Goal: Find contact information: Obtain details needed to contact an individual or organization

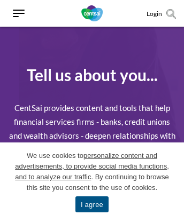
scroll to position [842, 0]
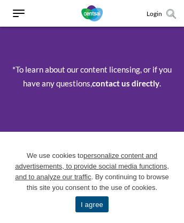
click at [91, 204] on link "I agree" at bounding box center [91, 204] width 33 height 16
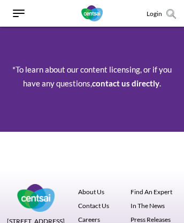
click at [126, 84] on link "contact us directly" at bounding box center [125, 83] width 67 height 10
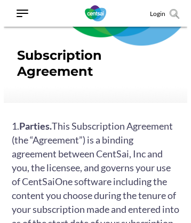
scroll to position [153, 0]
